Goal: Task Accomplishment & Management: Complete application form

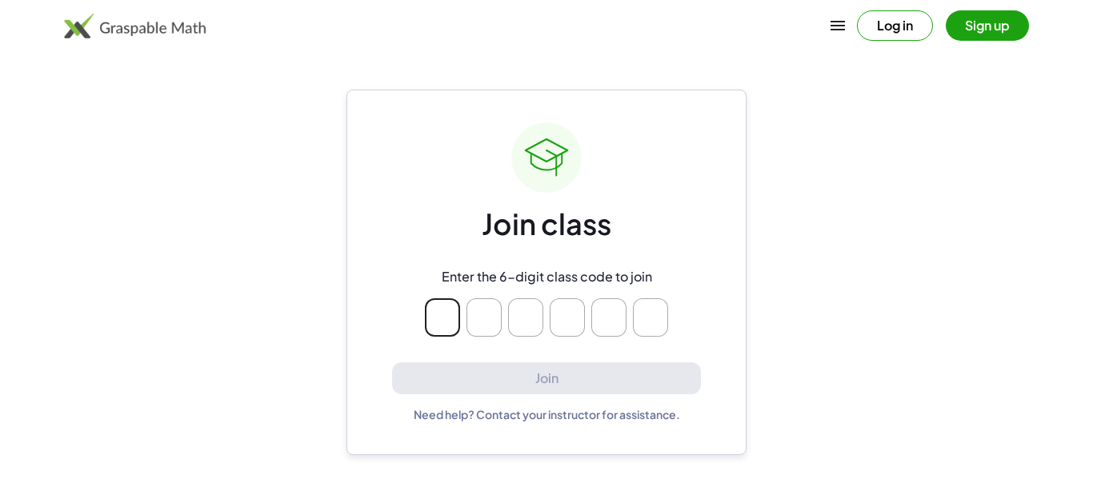
type input "*"
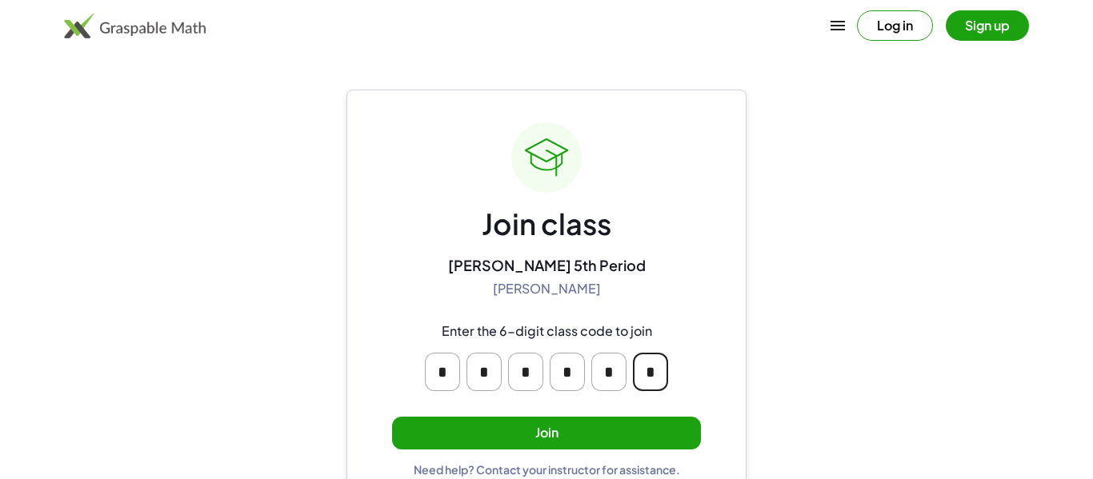
type input "*"
click at [665, 435] on button "Join" at bounding box center [546, 433] width 309 height 33
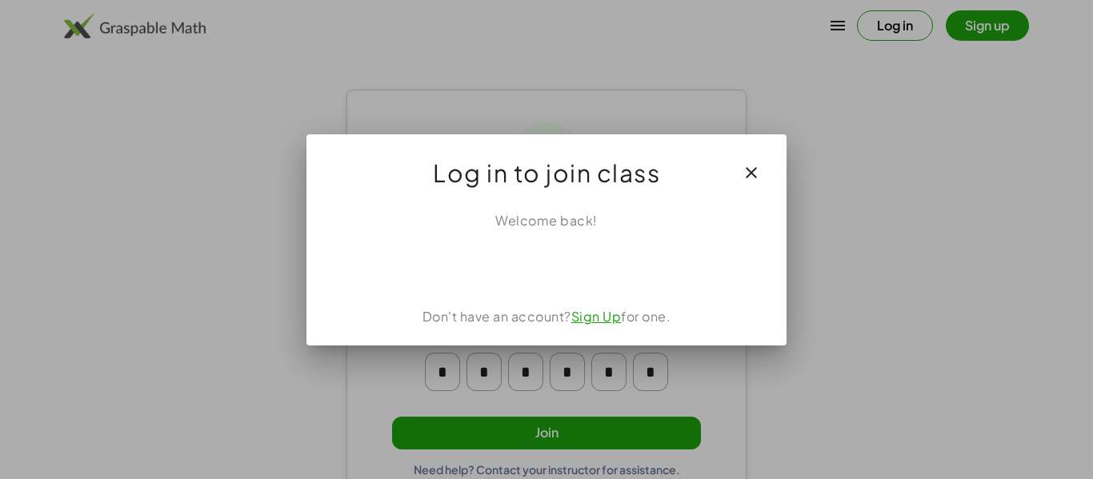
click at [633, 278] on div at bounding box center [547, 266] width 442 height 32
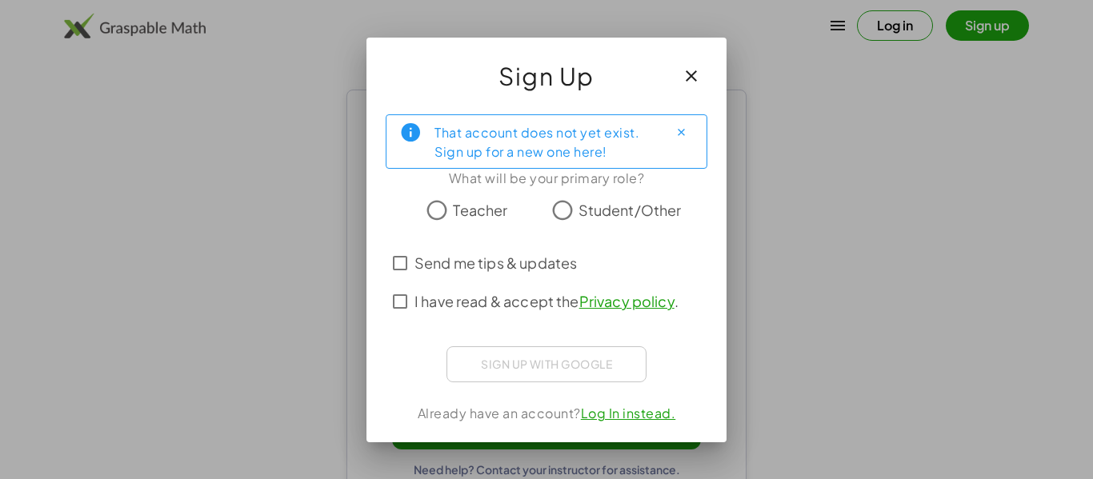
click at [655, 206] on span "Student/Other" at bounding box center [630, 210] width 103 height 22
click at [519, 306] on span "I have read & accept the Privacy policy ." at bounding box center [547, 301] width 264 height 22
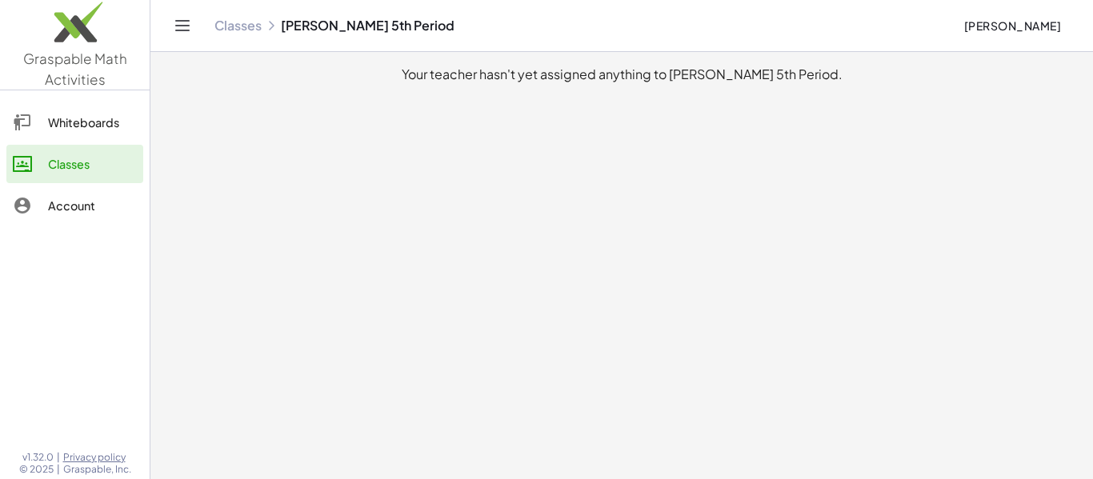
click at [643, 346] on main "Your teacher hasn't yet assigned anything to [PERSON_NAME] 5th Period." at bounding box center [621, 239] width 943 height 479
